Goal: Check status: Check status

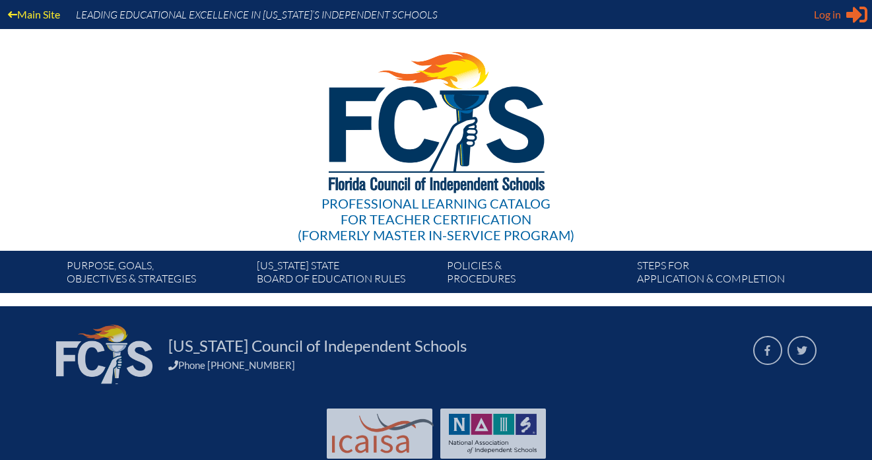
click at [821, 16] on span "Log in" at bounding box center [827, 15] width 27 height 16
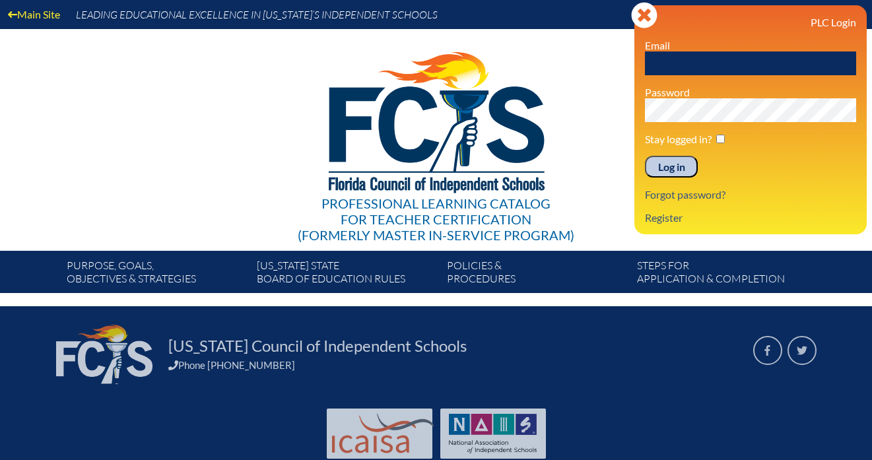
click at [754, 56] on input "text" at bounding box center [750, 63] width 211 height 24
type input "[EMAIL_ADDRESS][DOMAIN_NAME]"
click at [721, 138] on input "checkbox" at bounding box center [720, 139] width 9 height 9
checkbox input "true"
click at [645, 156] on input "Log in" at bounding box center [671, 167] width 53 height 22
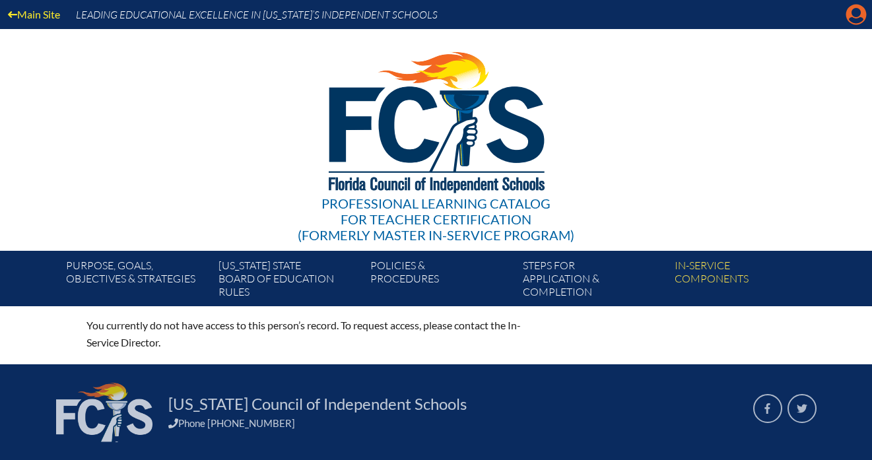
click at [856, 13] on icon "Manage account" at bounding box center [856, 14] width 21 height 21
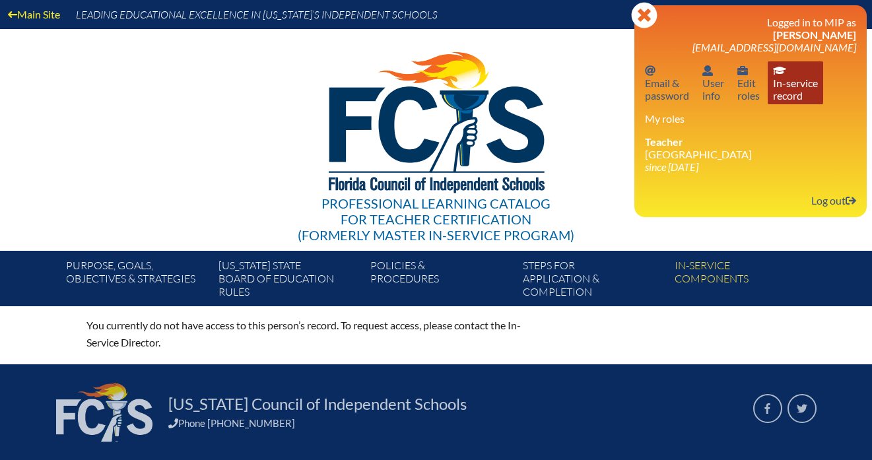
click at [803, 83] on link "In-service record In-service record" at bounding box center [795, 82] width 55 height 43
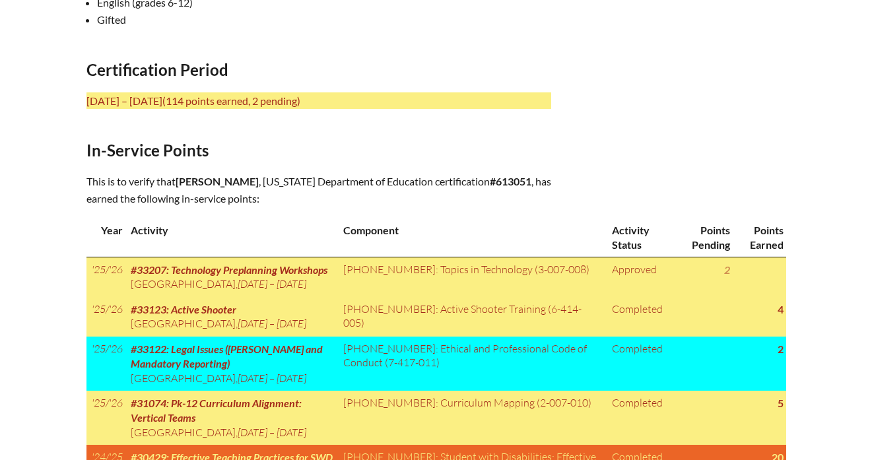
scroll to position [500, 0]
